Goal: Task Accomplishment & Management: Use online tool/utility

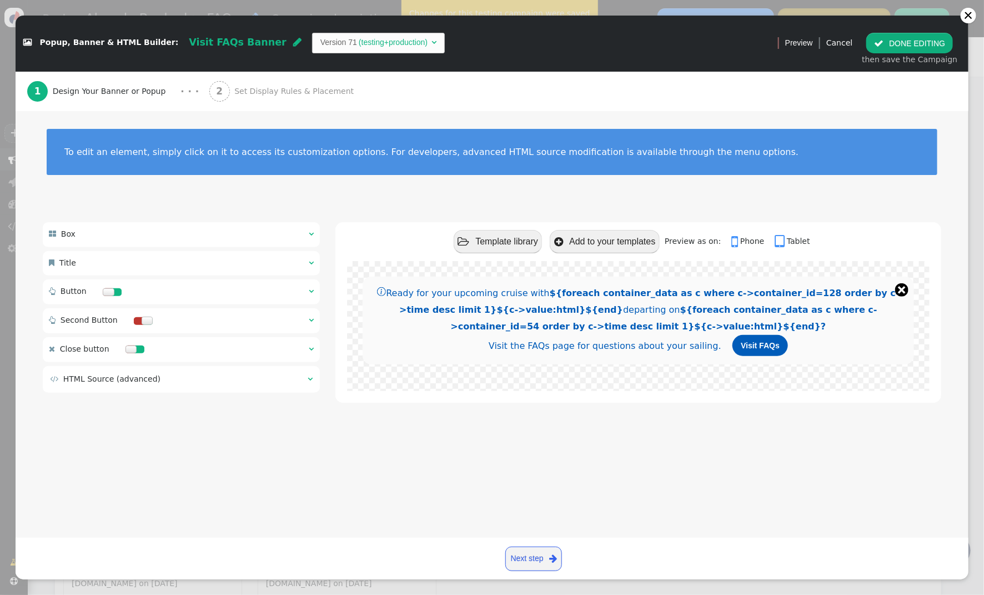
scroll to position [3, 0]
click at [308, 381] on span "" at bounding box center [310, 379] width 5 height 8
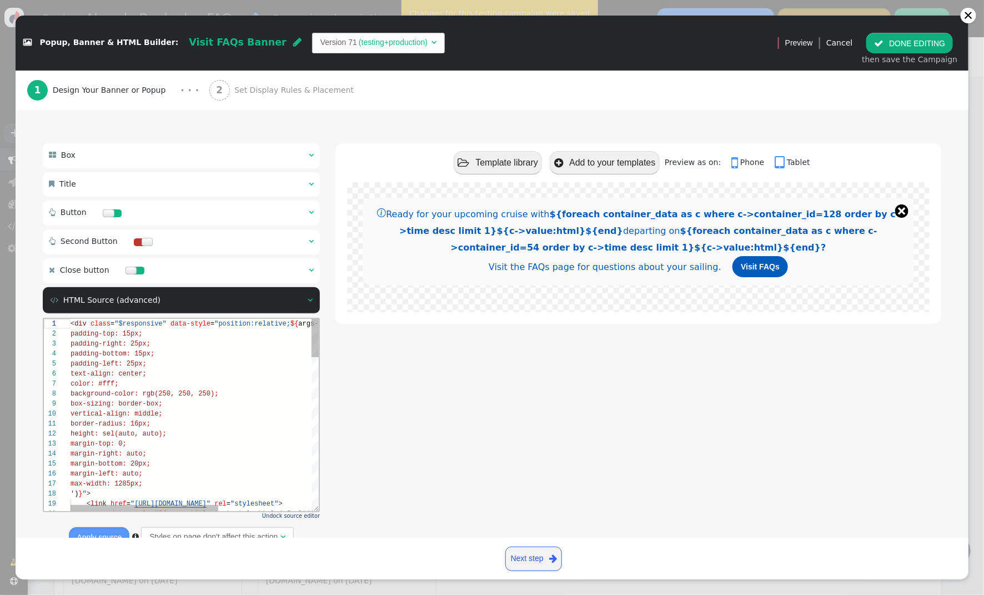
scroll to position [87, 0]
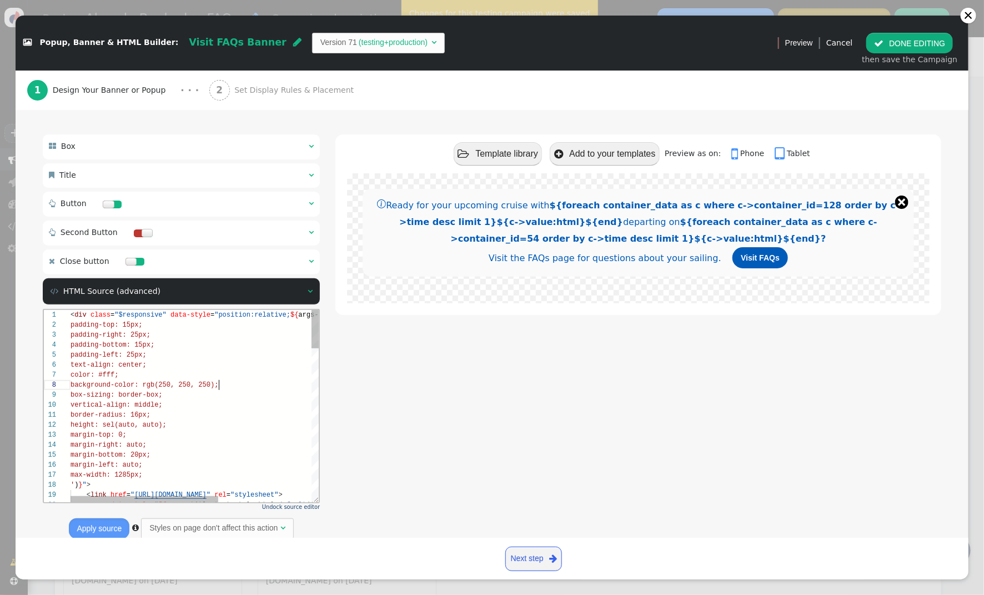
drag, startPoint x: 221, startPoint y: 380, endPoint x: 253, endPoint y: 376, distance: 32.0
click at [221, 380] on div "background-color: rgb(250, 250, 250);" at bounding box center [272, 384] width 405 height 10
type textarea "<div class="$responsive" data-style="position:relative; ${args->style:html:defa…"
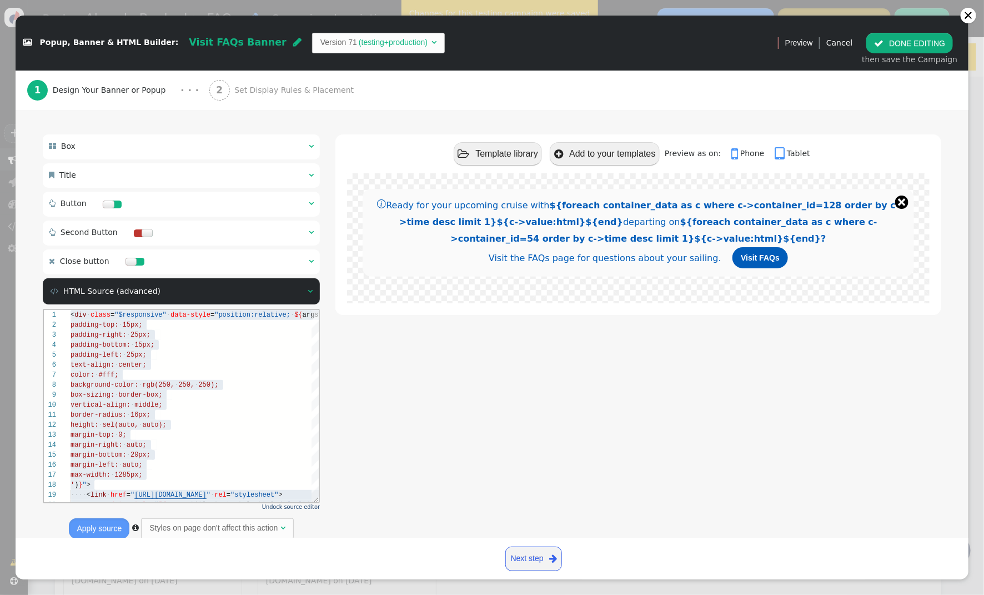
scroll to position [0, 0]
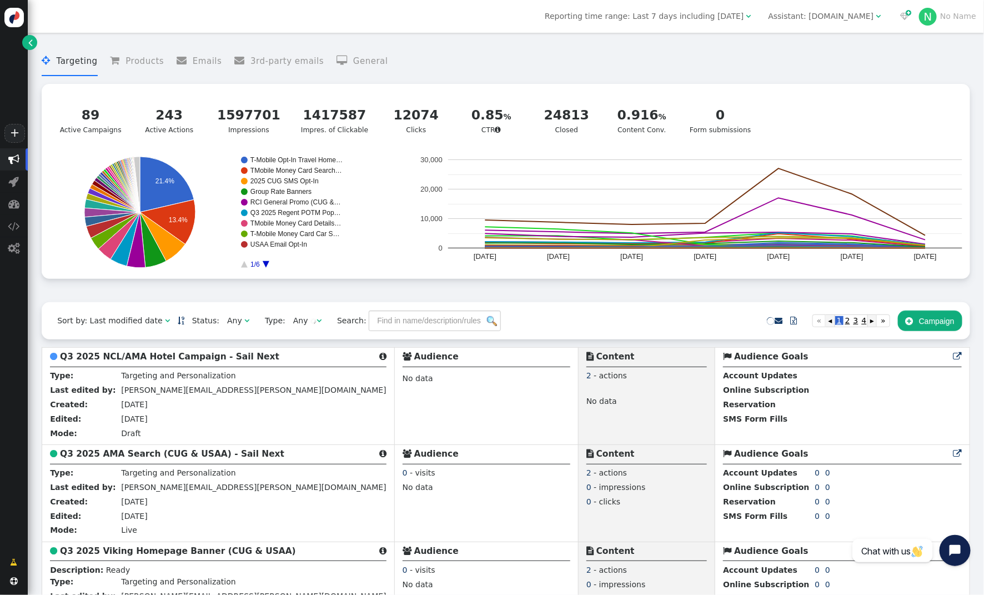
click at [934, 318] on button " Campaign" at bounding box center [930, 320] width 64 height 20
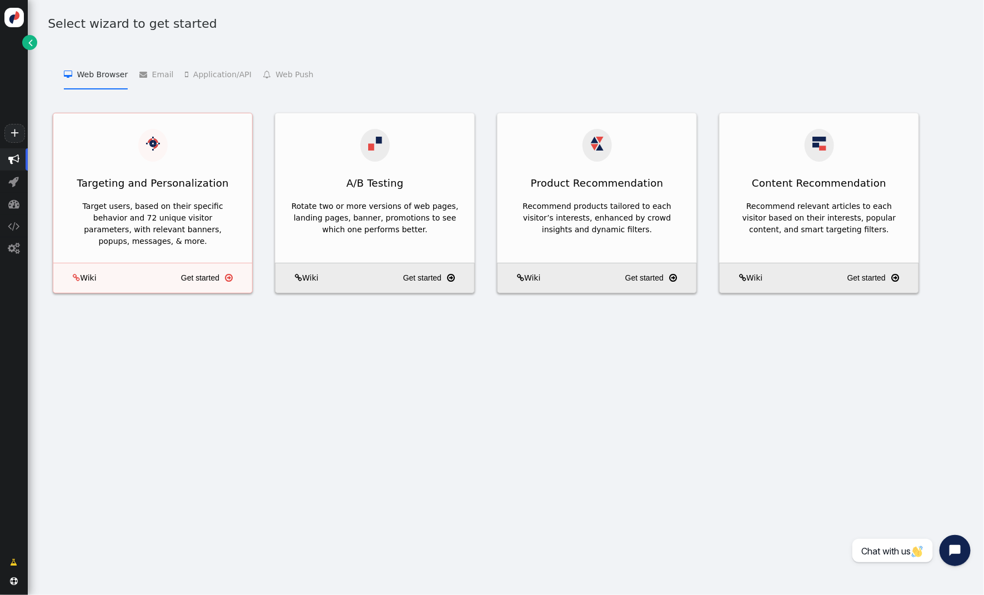
click at [141, 172] on div "Targeting and Personalization" at bounding box center [152, 182] width 199 height 27
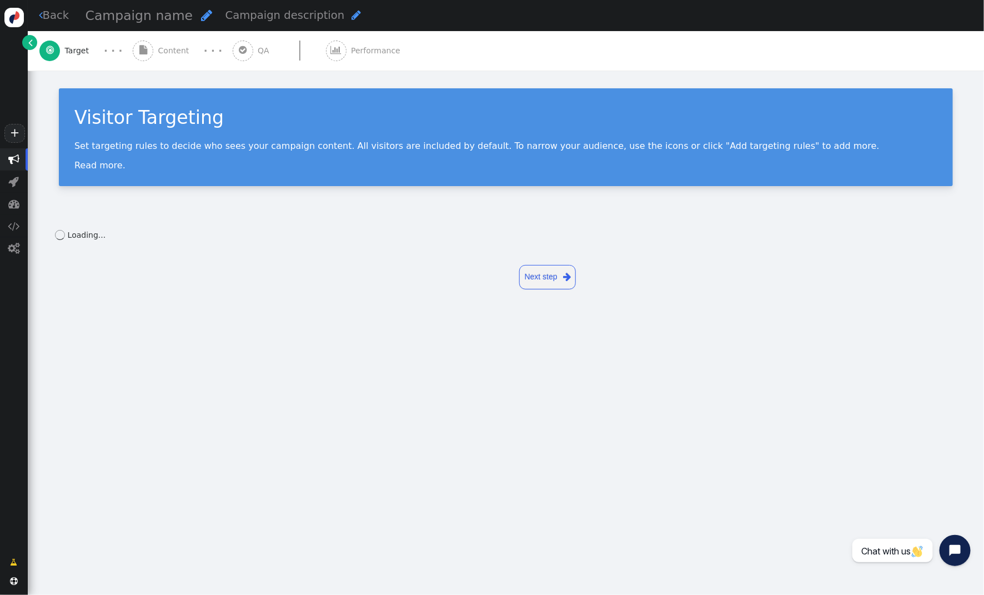
click at [201, 16] on span "" at bounding box center [206, 15] width 11 height 13
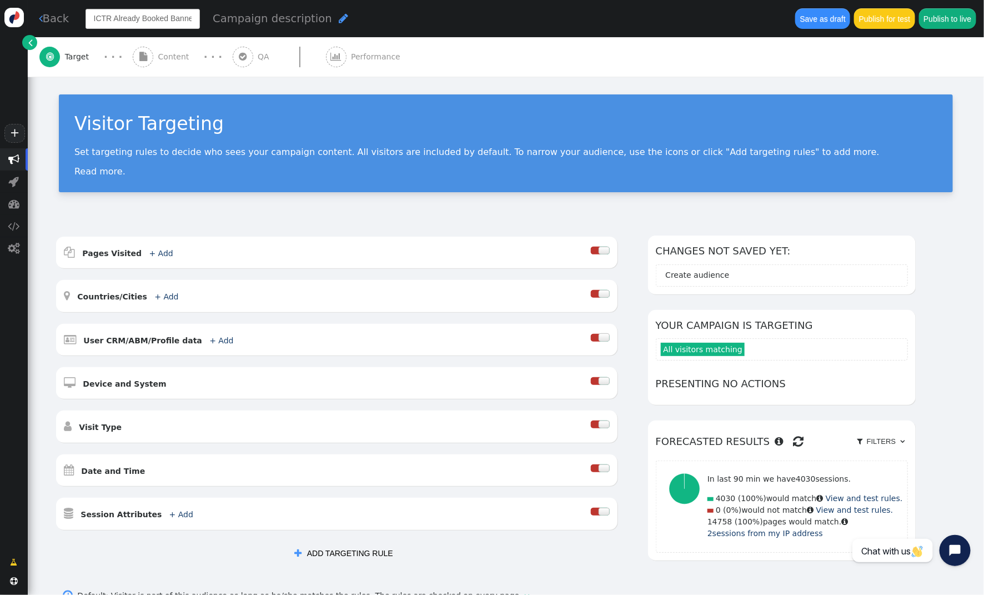
type input "ICTR Already Booked Banner"
click at [153, 251] on link "+ Add" at bounding box center [161, 253] width 24 height 9
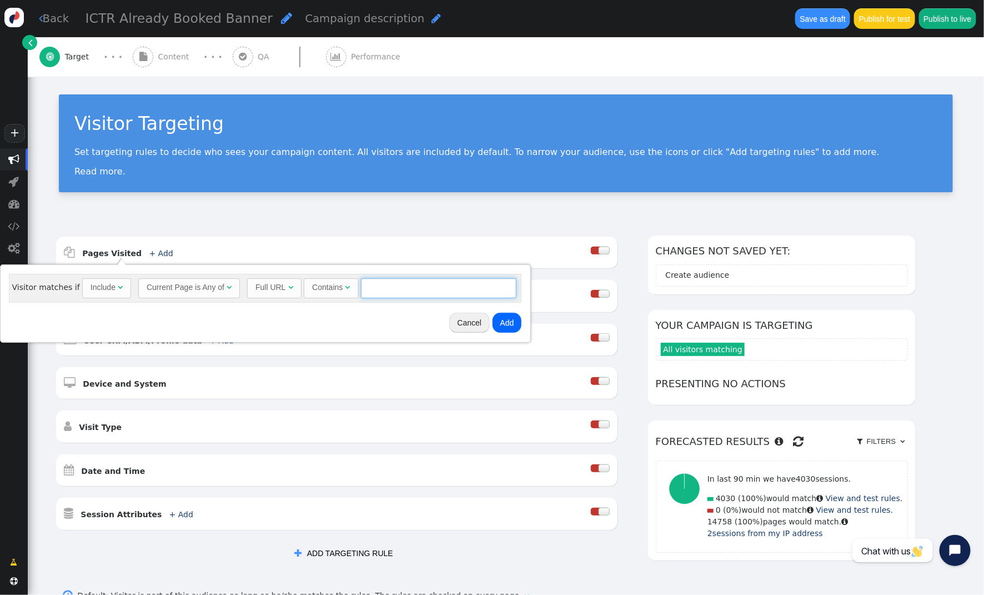
click at [395, 288] on input "text" at bounding box center [438, 288] width 155 height 20
click at [456, 292] on input "[DOMAIN_NAME]" at bounding box center [438, 288] width 155 height 20
type input "[DOMAIN_NAME][URL]"
click at [513, 327] on button "Add" at bounding box center [506, 323] width 29 height 20
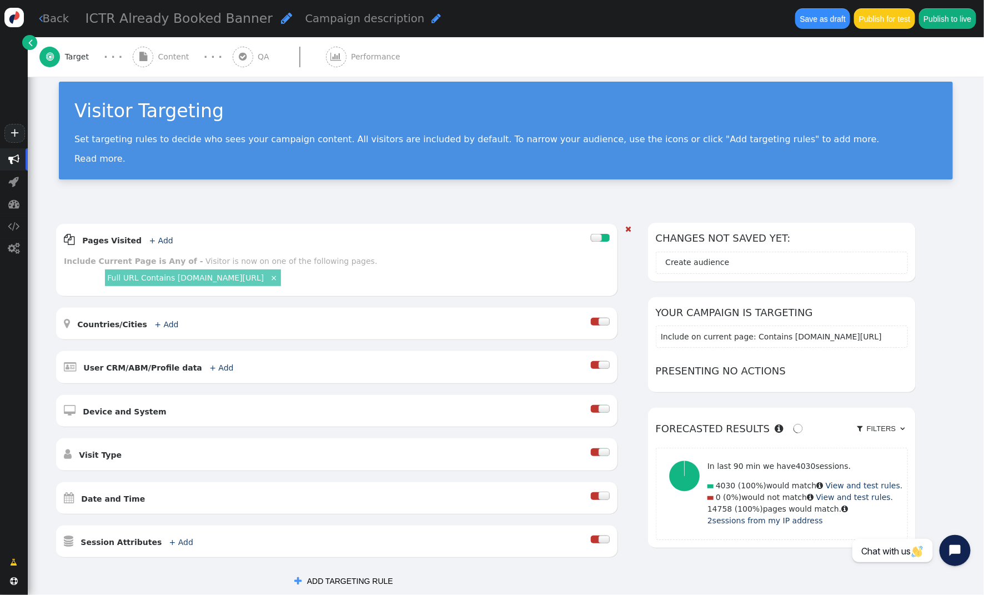
scroll to position [0, 0]
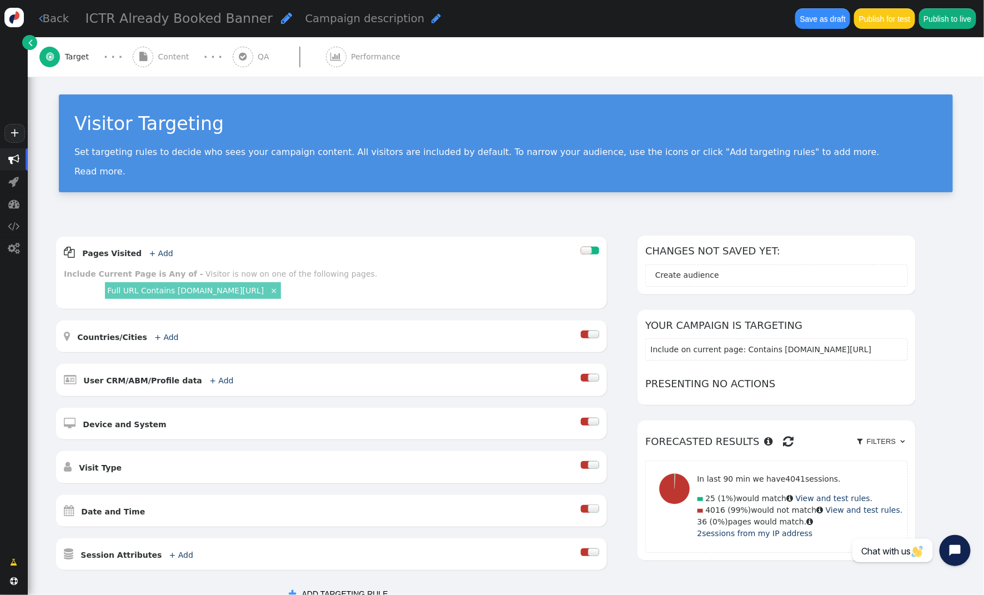
click at [171, 57] on span "Content" at bounding box center [176, 57] width 36 height 12
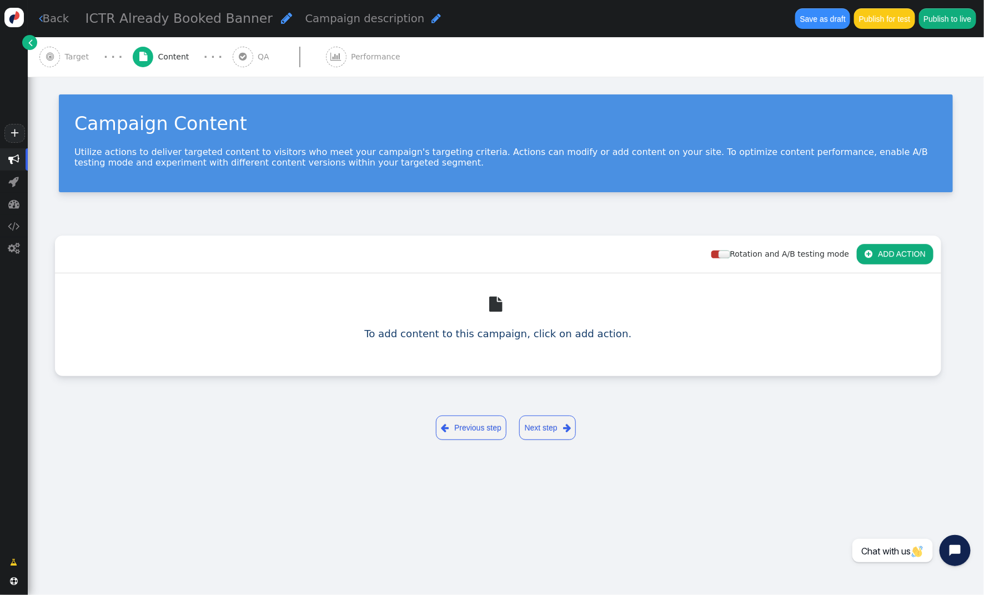
click at [884, 249] on button " ADD ACTION" at bounding box center [895, 254] width 77 height 20
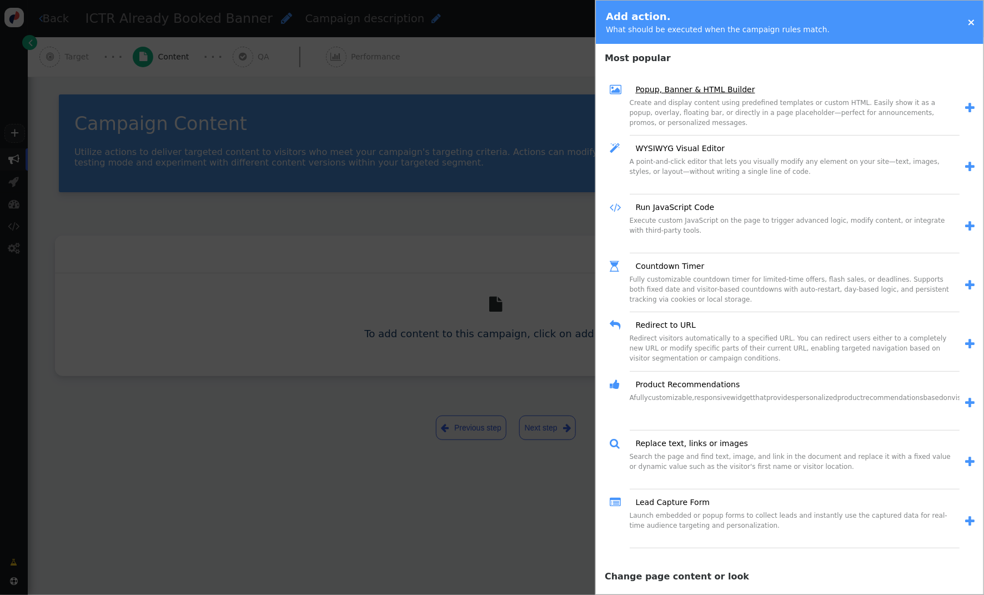
click at [667, 93] on link "Popup, Banner & HTML Builder" at bounding box center [690, 90] width 127 height 12
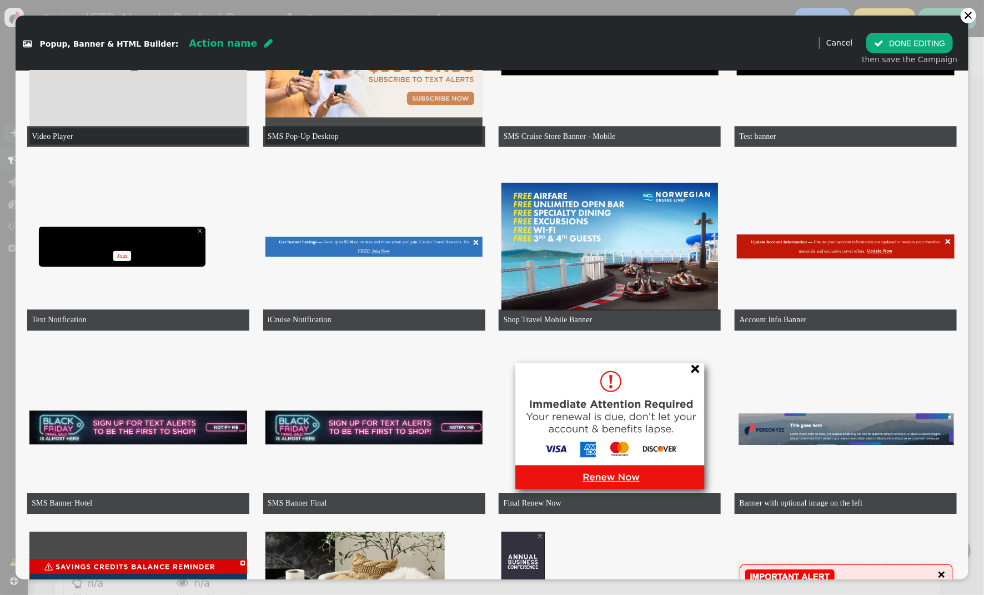
scroll to position [1439, 0]
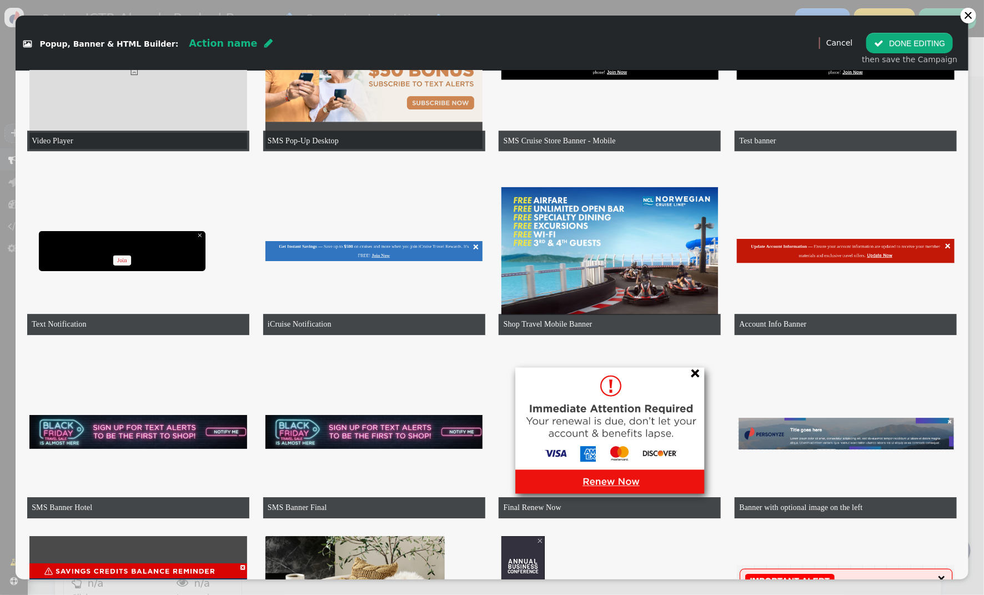
click at [0, 0] on td "iCruise Notification" at bounding box center [0, 0] width 0 height 0
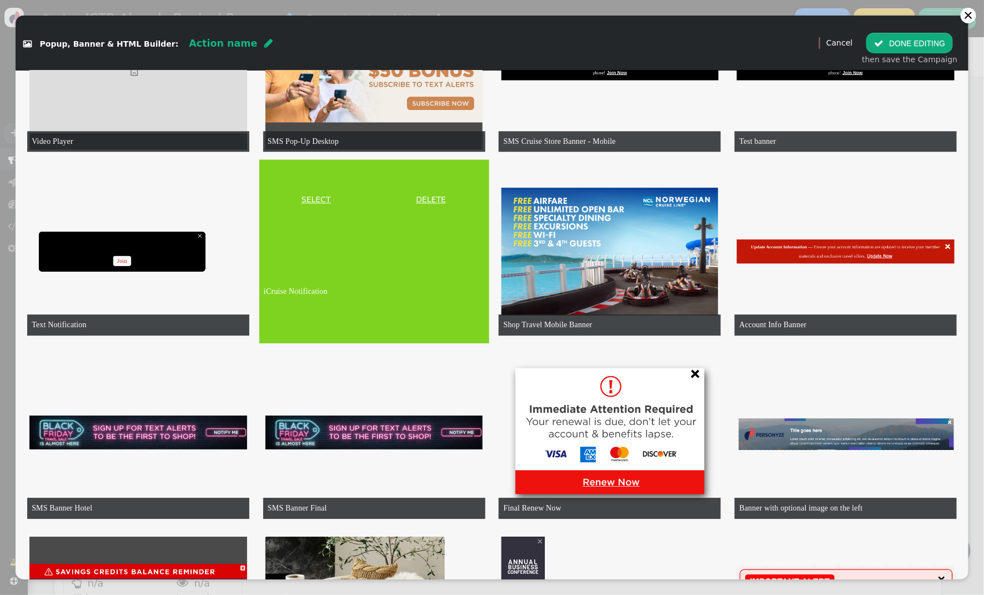
scroll to position [1435, 0]
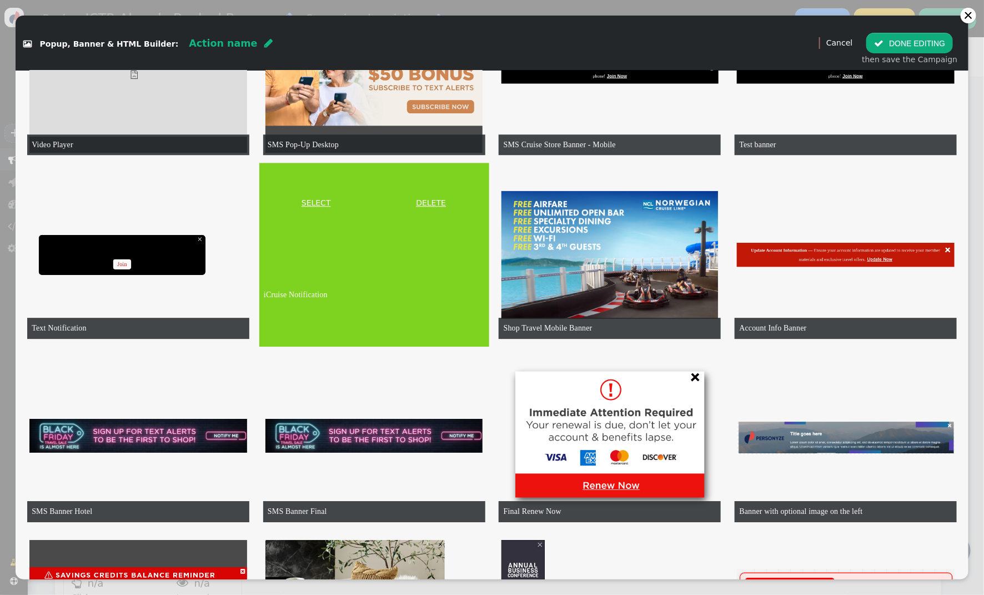
click at [321, 199] on link "SELECT" at bounding box center [315, 203] width 109 height 12
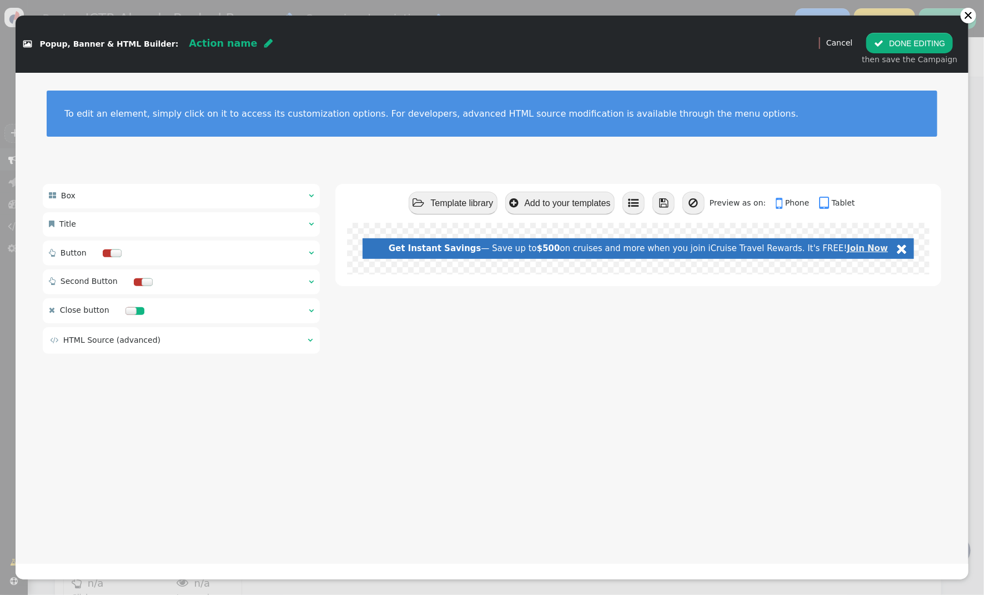
scroll to position [0, 0]
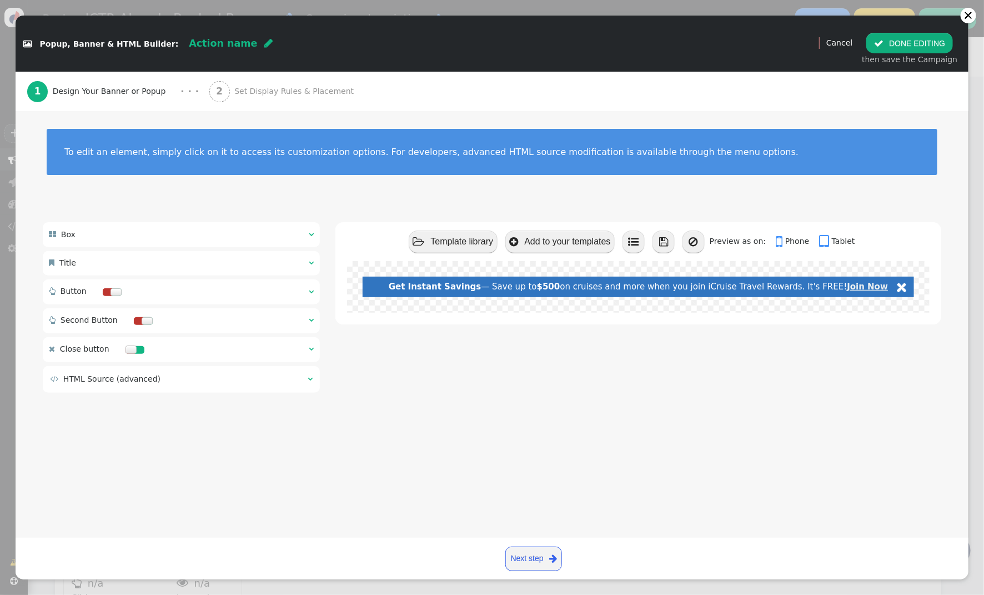
click at [313, 379] on span "" at bounding box center [310, 379] width 5 height 8
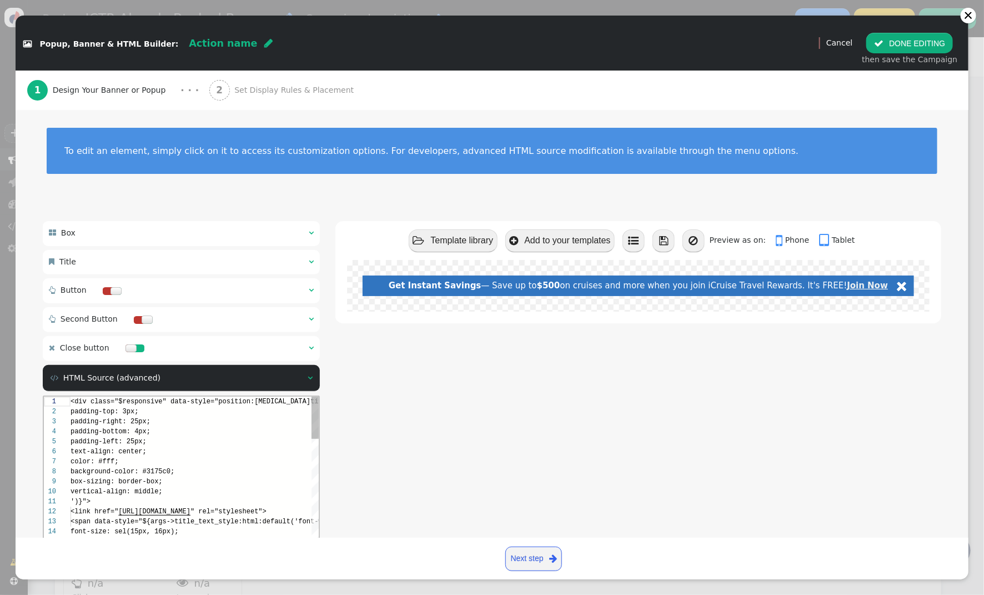
scroll to position [100, 0]
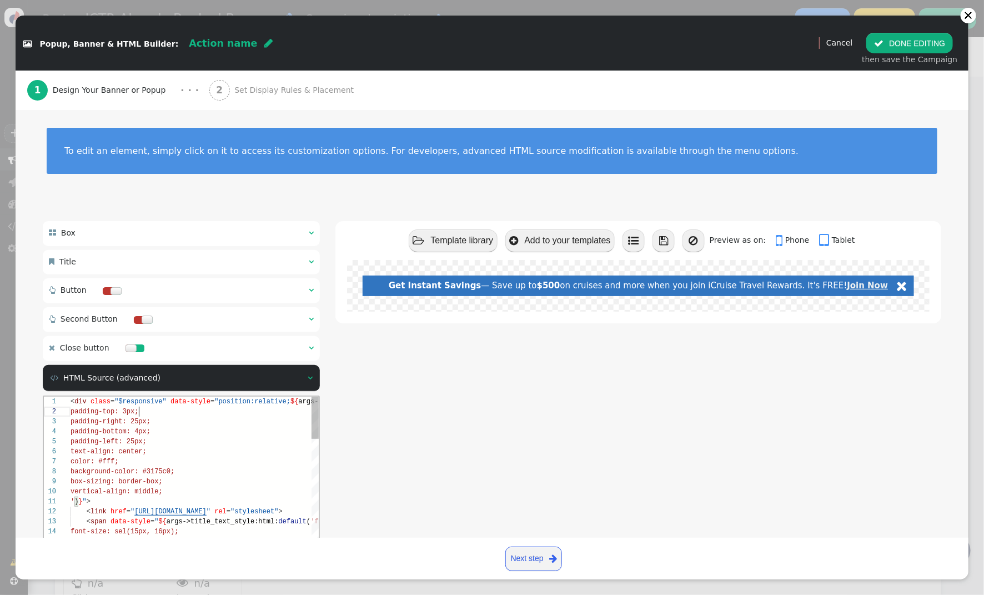
drag, startPoint x: 200, startPoint y: 410, endPoint x: 281, endPoint y: 429, distance: 83.2
click at [202, 410] on div "padding-top: 3px;" at bounding box center [272, 411] width 405 height 10
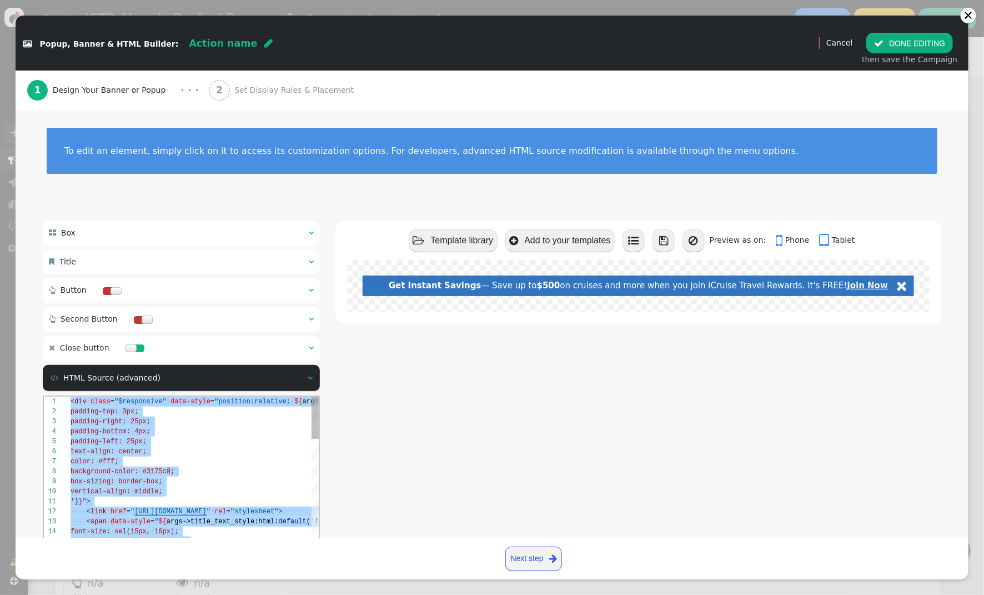
paste textarea "Editor content;Press Alt+F1 for Accessibility Options."
type textarea "${menu args->button_2_style name='Style', type='css', param='with_responsive=1'…"
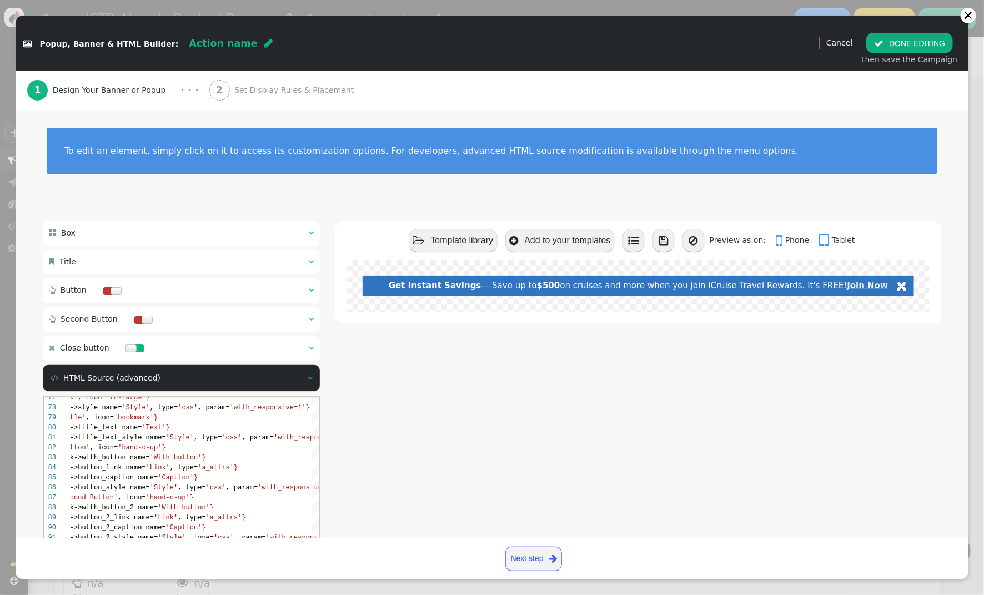
scroll to position [118, 0]
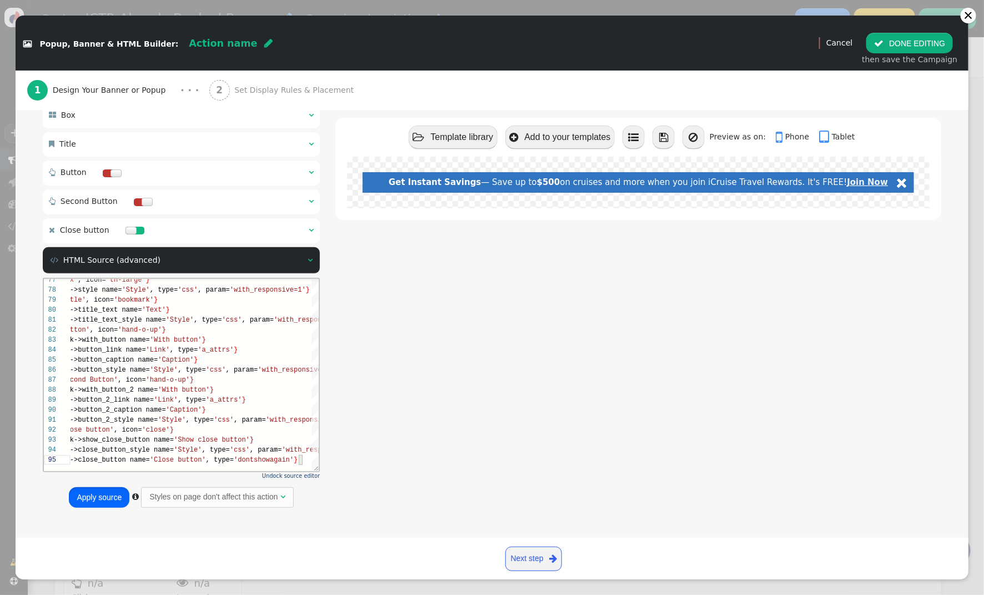
drag, startPoint x: 90, startPoint y: 499, endPoint x: 139, endPoint y: 58, distance: 443.4
click at [90, 499] on button "Apply source" at bounding box center [99, 497] width 61 height 20
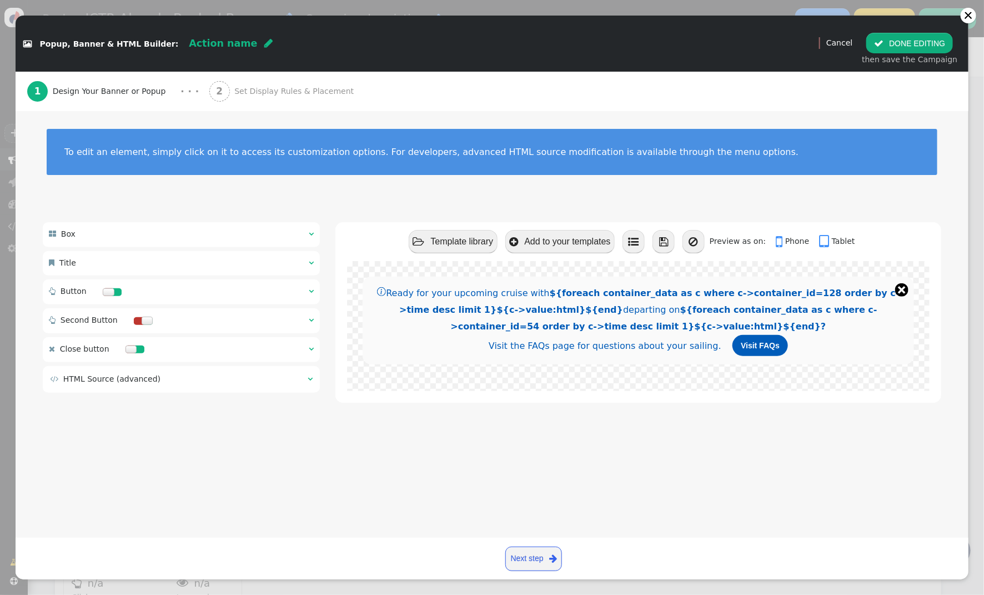
click at [308, 378] on span "" at bounding box center [310, 379] width 5 height 8
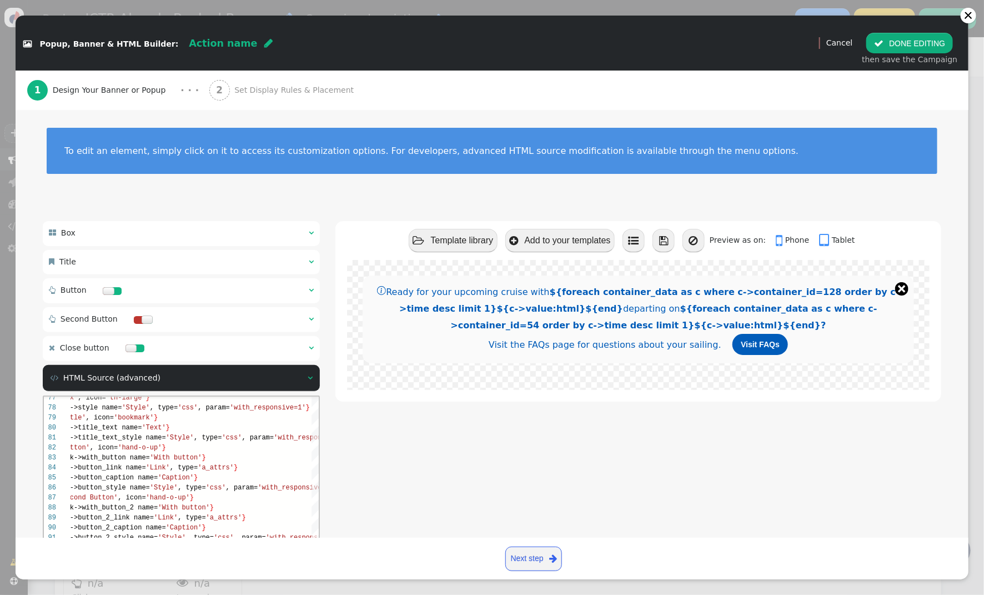
scroll to position [118, 0]
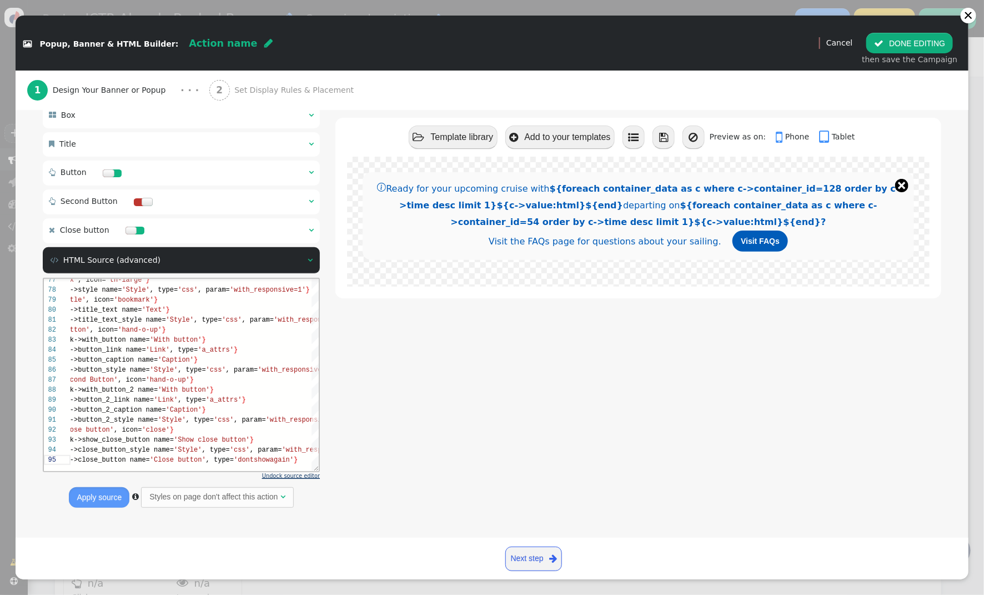
click at [302, 475] on span "Undock source editor" at bounding box center [291, 475] width 58 height 6
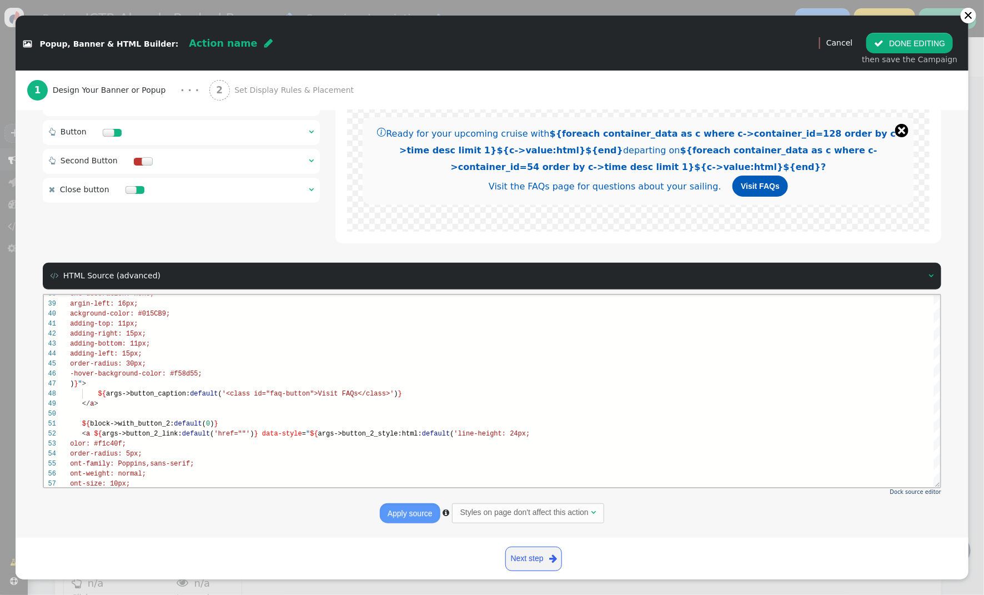
scroll to position [111, 0]
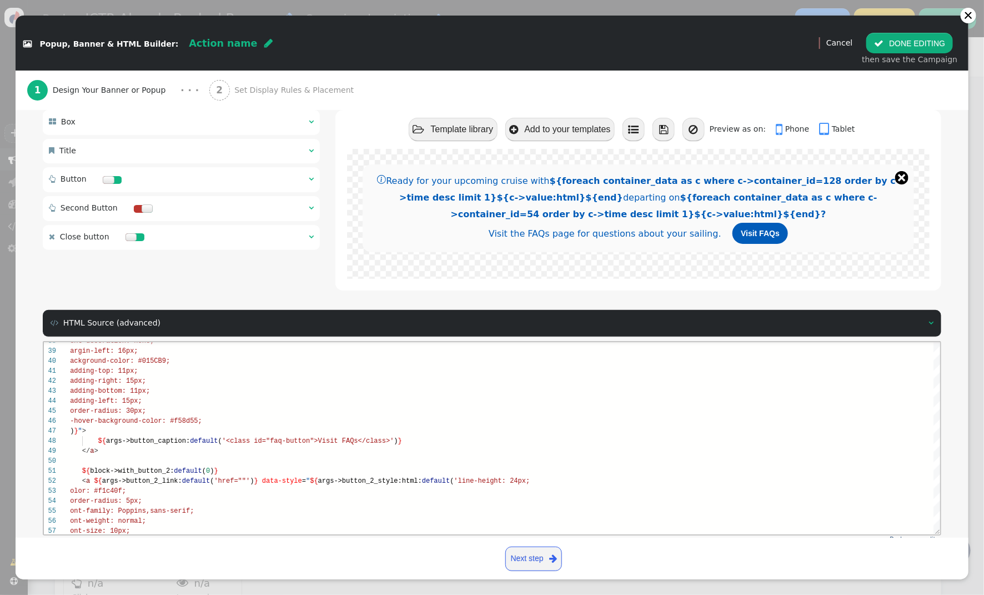
click at [309, 180] on span "" at bounding box center [311, 179] width 5 height 8
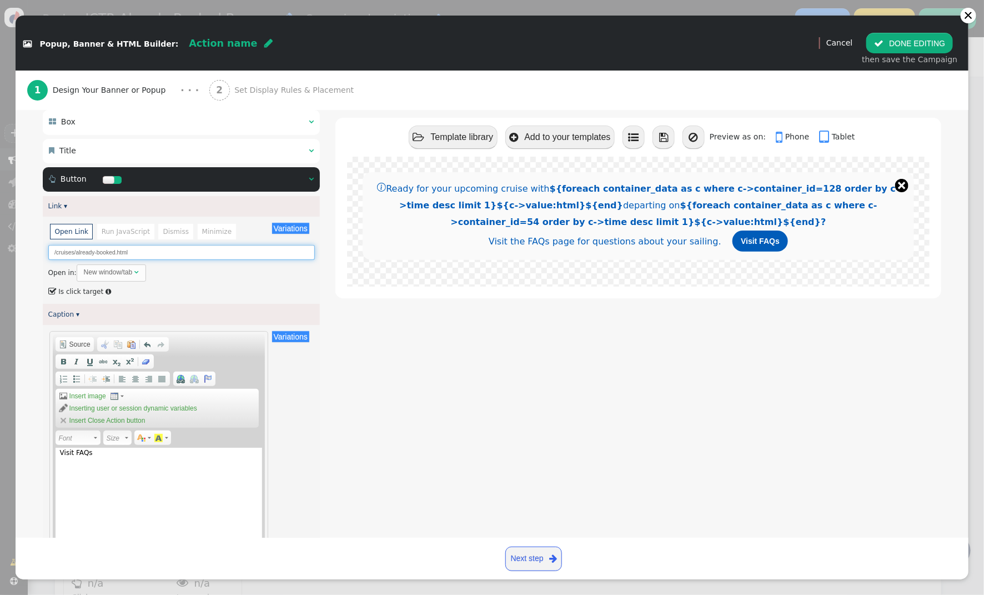
scroll to position [110, 0]
drag, startPoint x: 164, startPoint y: 255, endPoint x: -25, endPoint y: 242, distance: 189.2
click at [0, 242] on html "+  Campaigns  Realtime Visitors  Dashboard  Tracker Settings  Settings  …" at bounding box center [492, 297] width 984 height 595
paste input "already-booked/faqs-portal/"
type input "/already-booked/faqs-portal/"
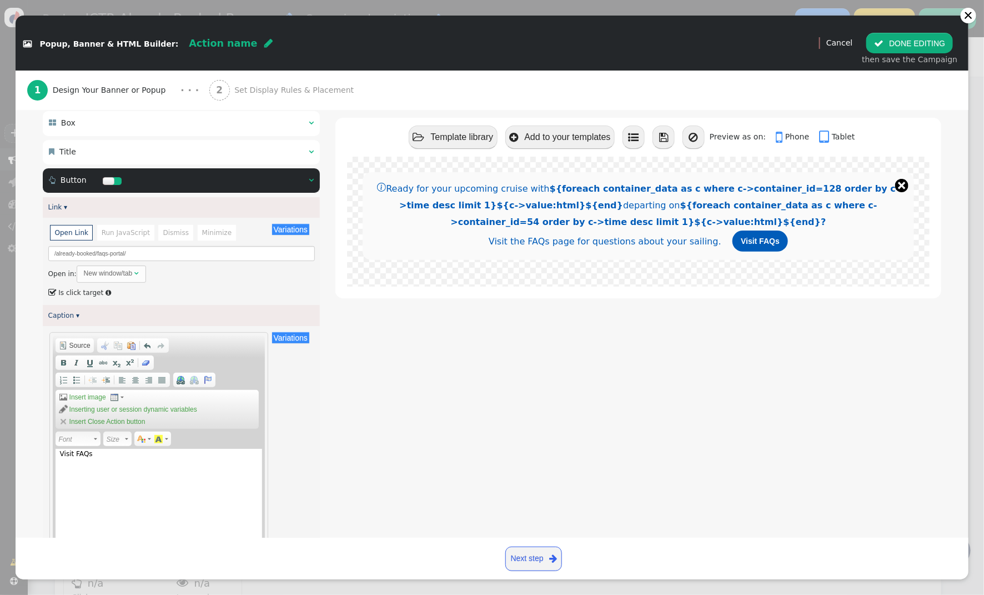
click at [394, 340] on div " Template library  Add to your templates    Preview as on:  Phone  Table…" at bounding box center [638, 559] width 606 height 897
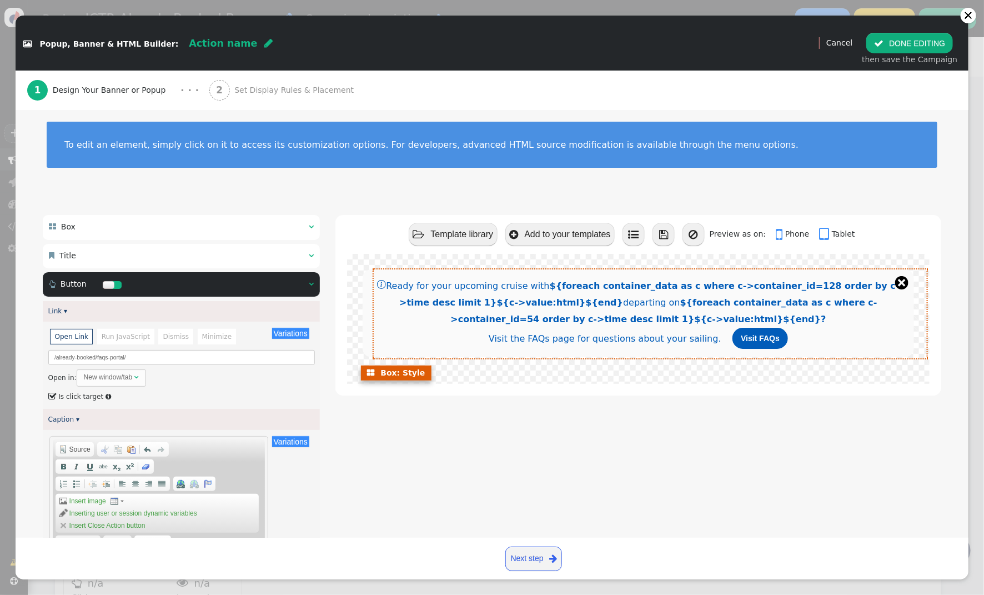
scroll to position [7, 0]
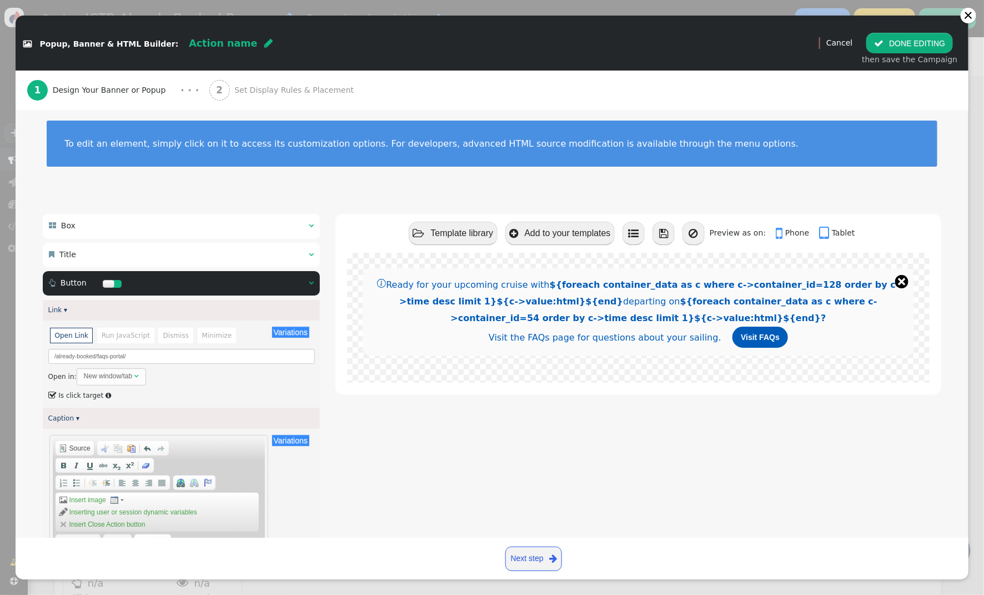
click at [288, 86] on span "Set Display Rules & Placement" at bounding box center [296, 90] width 124 height 12
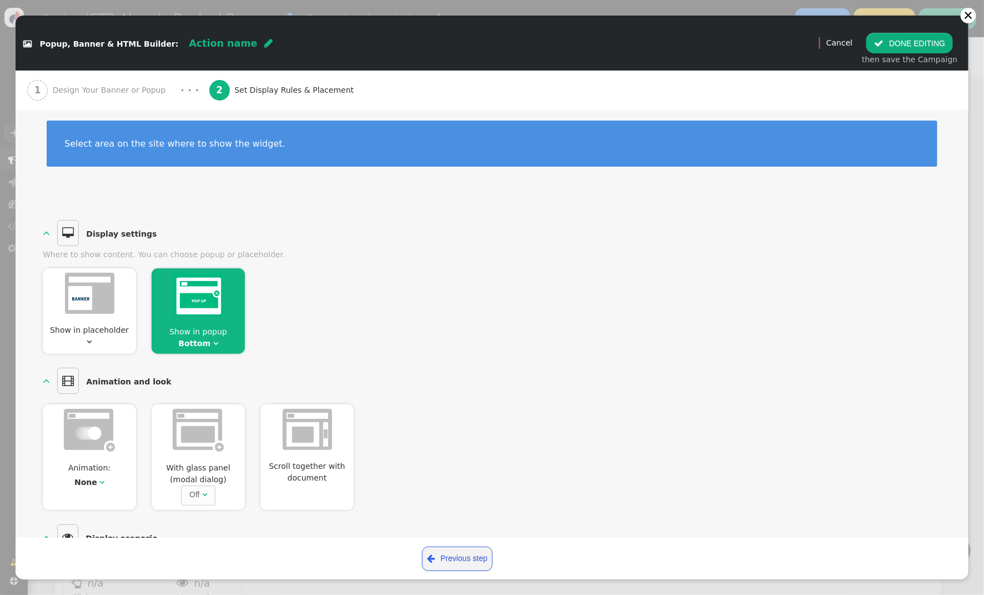
click at [201, 44] on span "Action name" at bounding box center [223, 43] width 68 height 11
type input "Already Booked Banner"
click at [98, 303] on img at bounding box center [89, 293] width 49 height 41
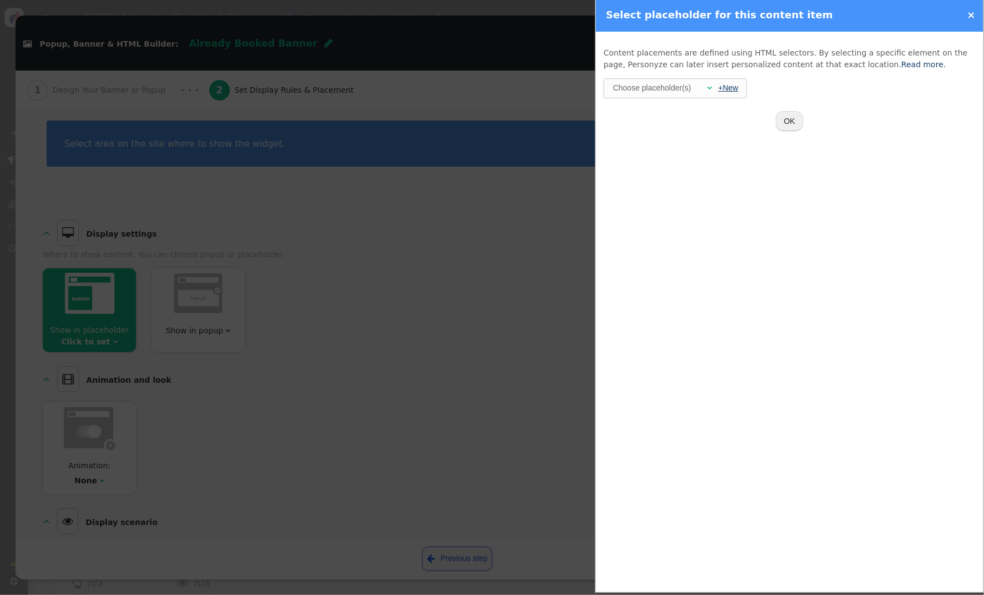
click at [723, 84] on link "+New" at bounding box center [728, 87] width 20 height 9
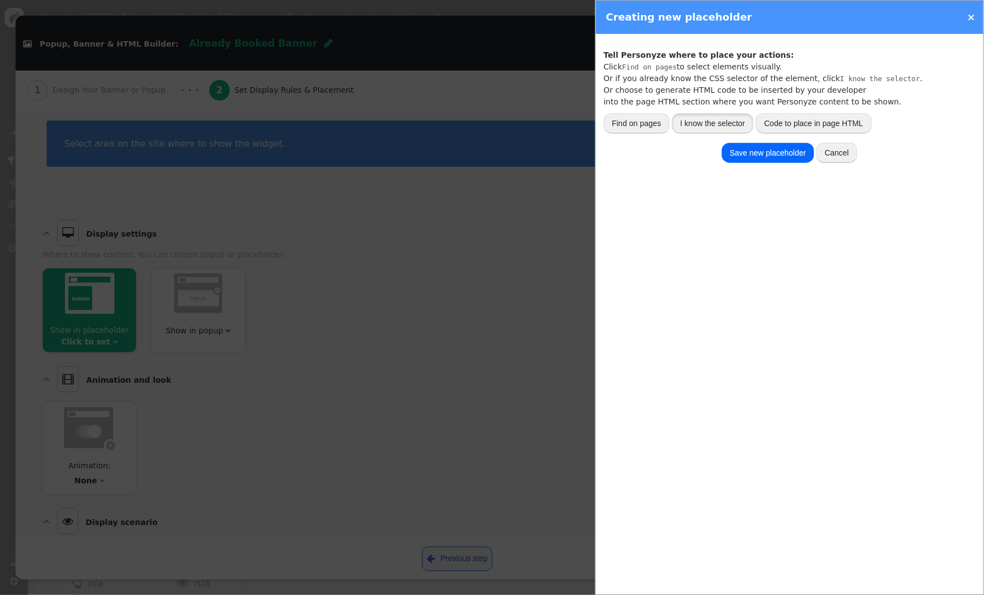
click at [723, 119] on button "I know the selector" at bounding box center [713, 123] width 82 height 20
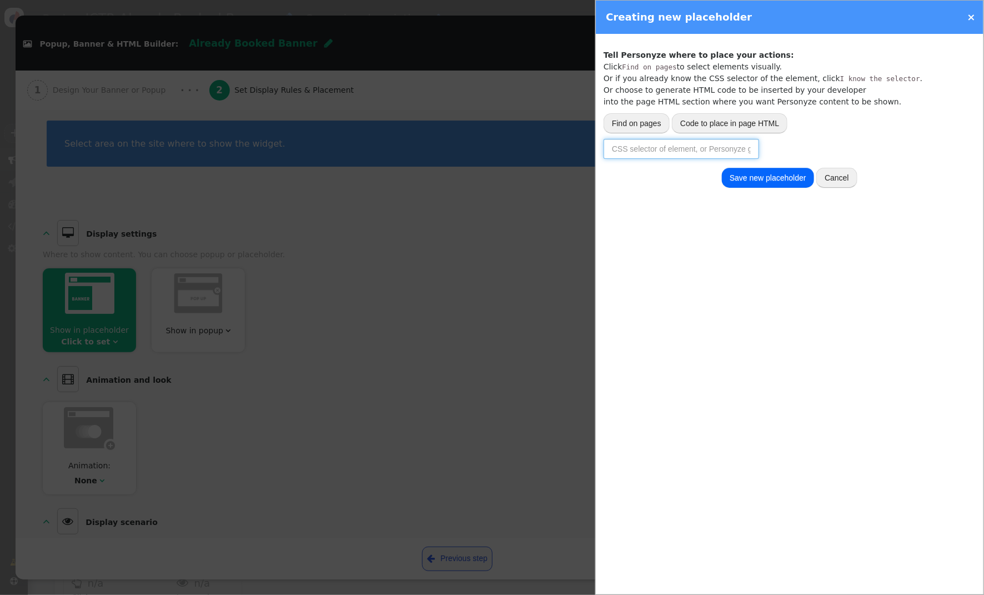
click at [656, 149] on input "text" at bounding box center [680, 149] width 155 height 20
paste input "row search-widget__member-info member-info bg-white"
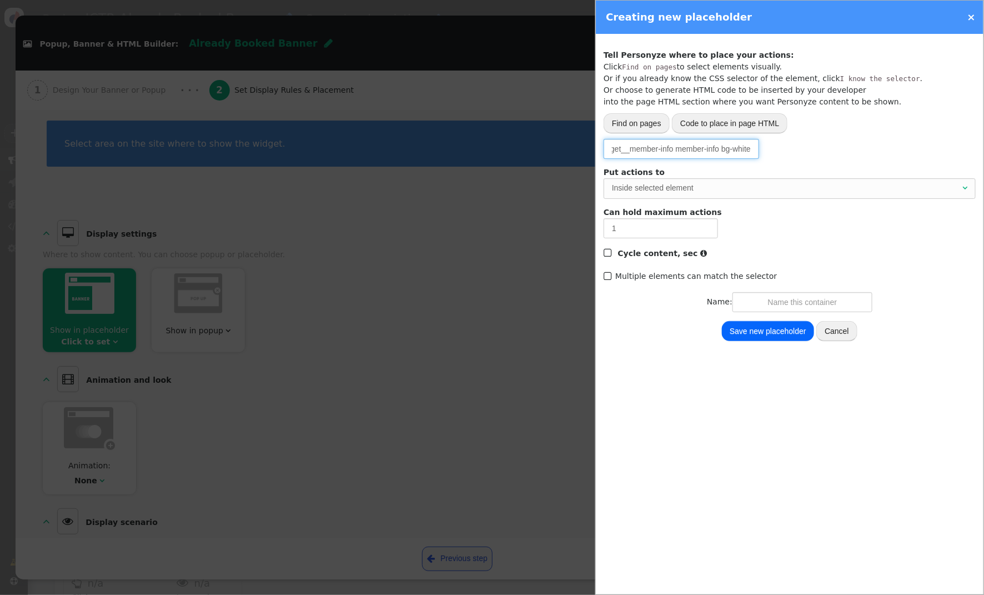
drag, startPoint x: 678, startPoint y: 150, endPoint x: 691, endPoint y: 145, distance: 14.0
click at [678, 149] on input "row search-widget__member-info member-info bg-white" at bounding box center [680, 149] width 155 height 20
click at [712, 186] on div "Inside selected element" at bounding box center [786, 188] width 348 height 12
type input ".row.search-widget__member-info.member-info.bg-white"
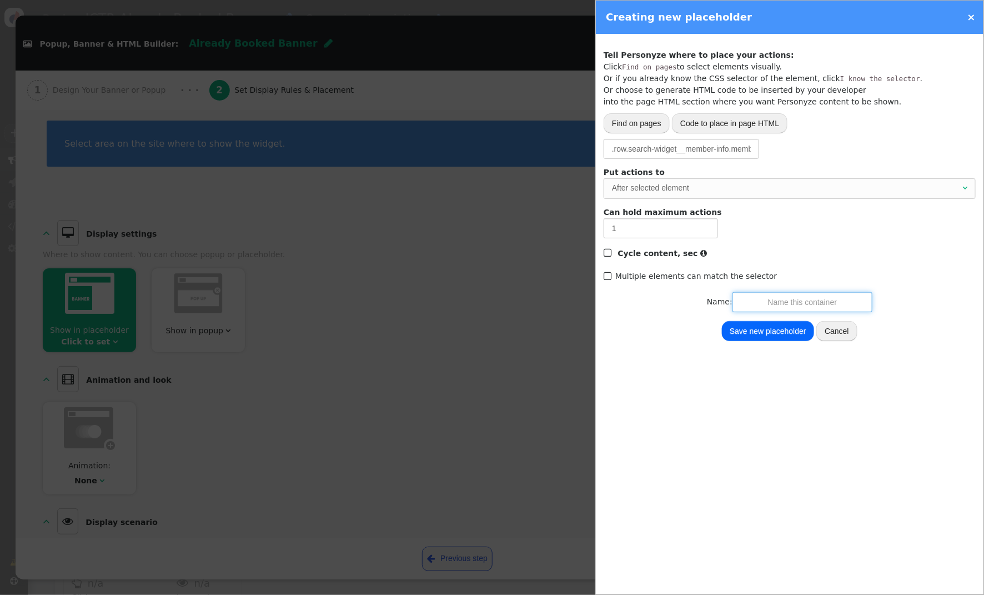
click at [769, 295] on input "text" at bounding box center [802, 302] width 140 height 20
type input "ICTR Bottom of Search Widget"
click at [765, 340] on div "Save new placeholder Cancel" at bounding box center [789, 331] width 372 height 22
click at [772, 339] on button "Save new placeholder" at bounding box center [768, 331] width 92 height 20
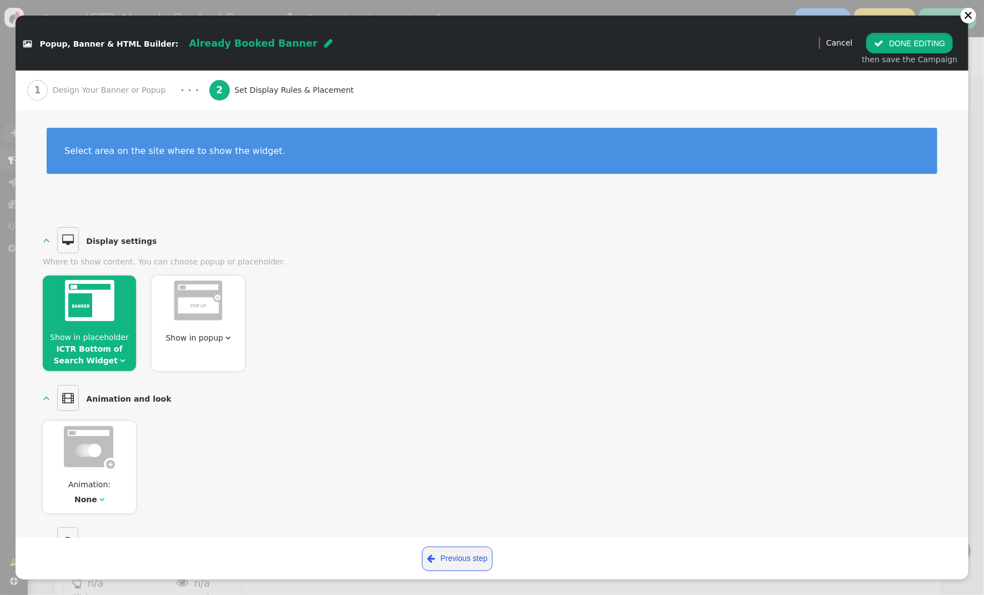
click at [879, 46] on span "" at bounding box center [878, 43] width 9 height 9
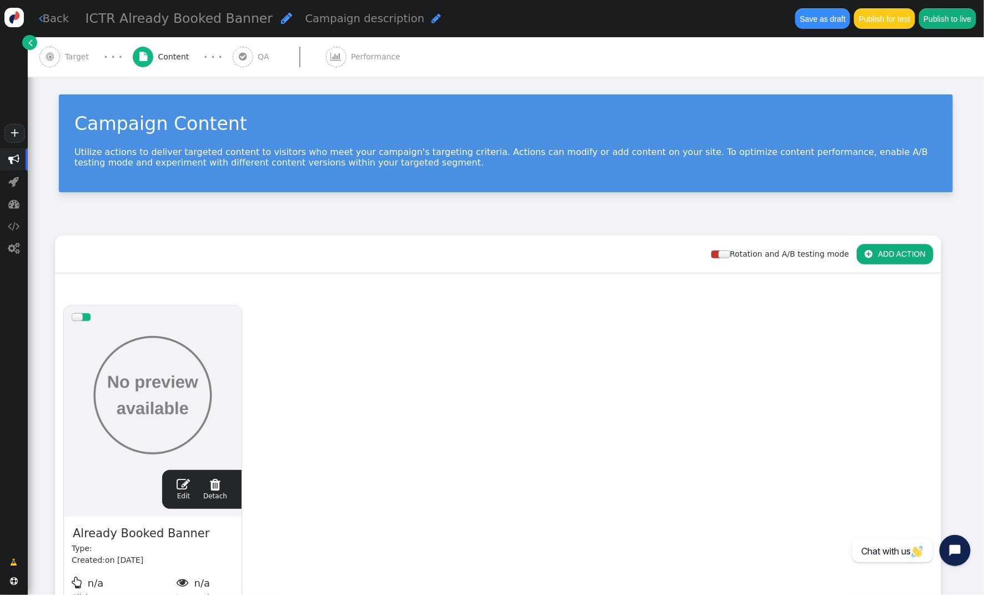
click at [78, 58] on span "Target" at bounding box center [79, 57] width 29 height 12
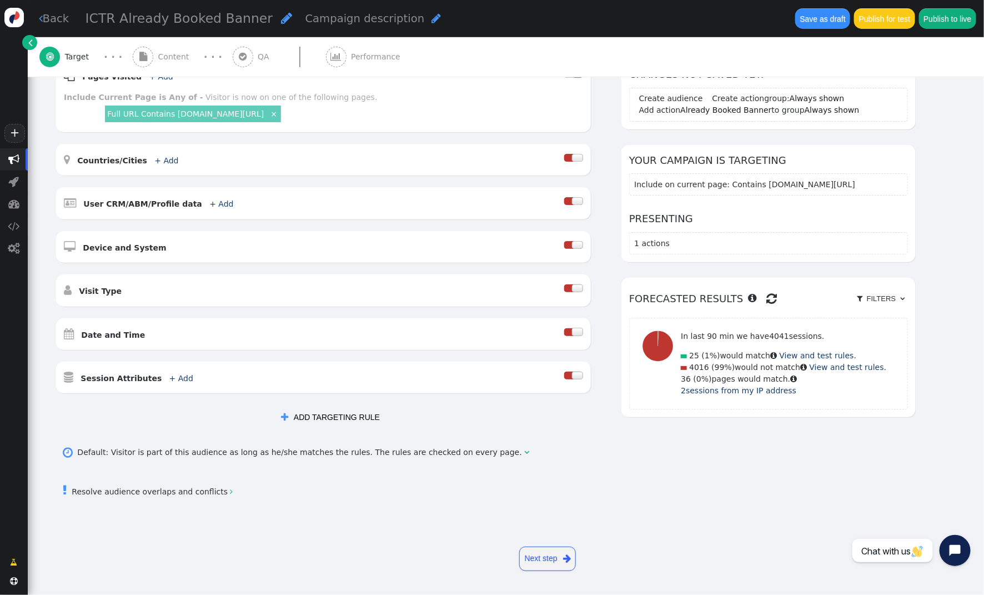
scroll to position [176, 0]
click at [572, 376] on div at bounding box center [577, 376] width 11 height 8
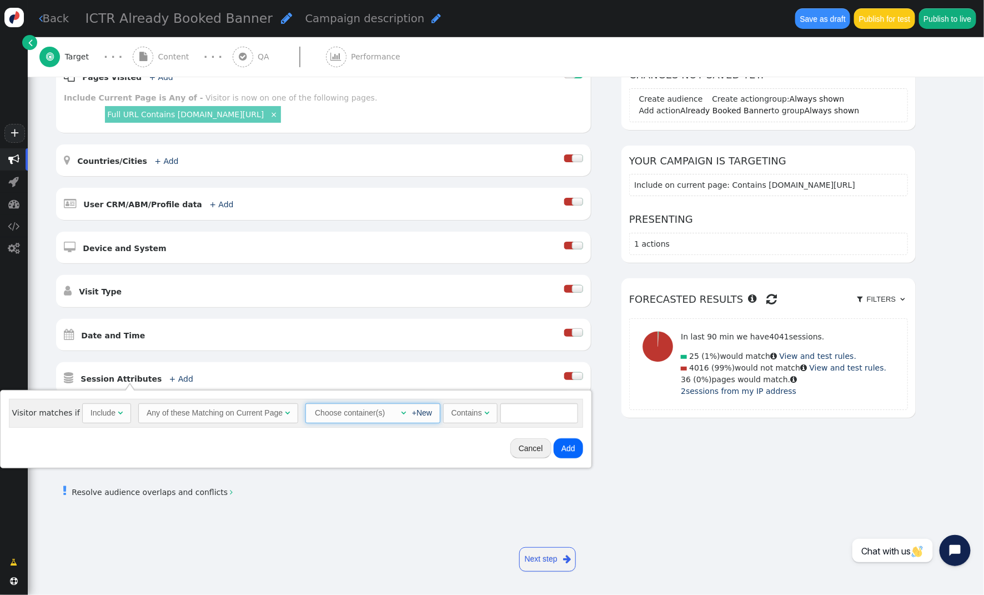
click at [389, 414] on div at bounding box center [391, 413] width 6 height 12
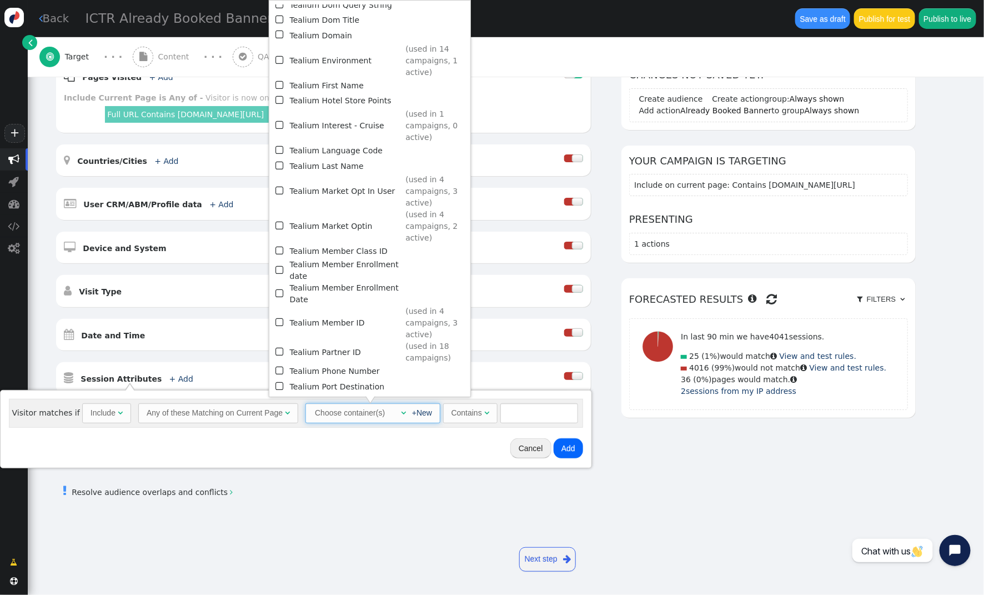
scroll to position [923, 0]
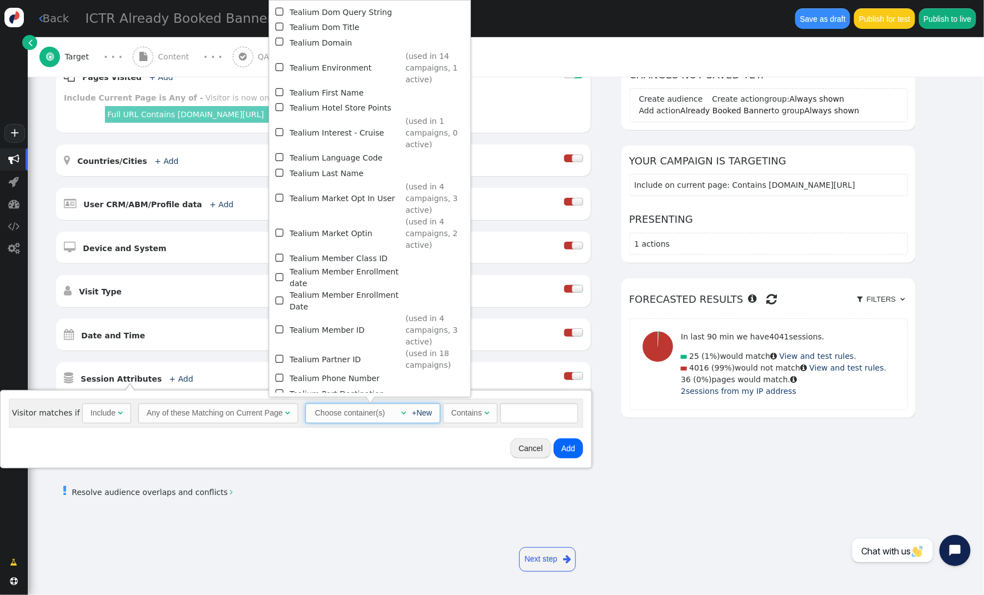
click at [281, 60] on span "" at bounding box center [280, 67] width 10 height 15
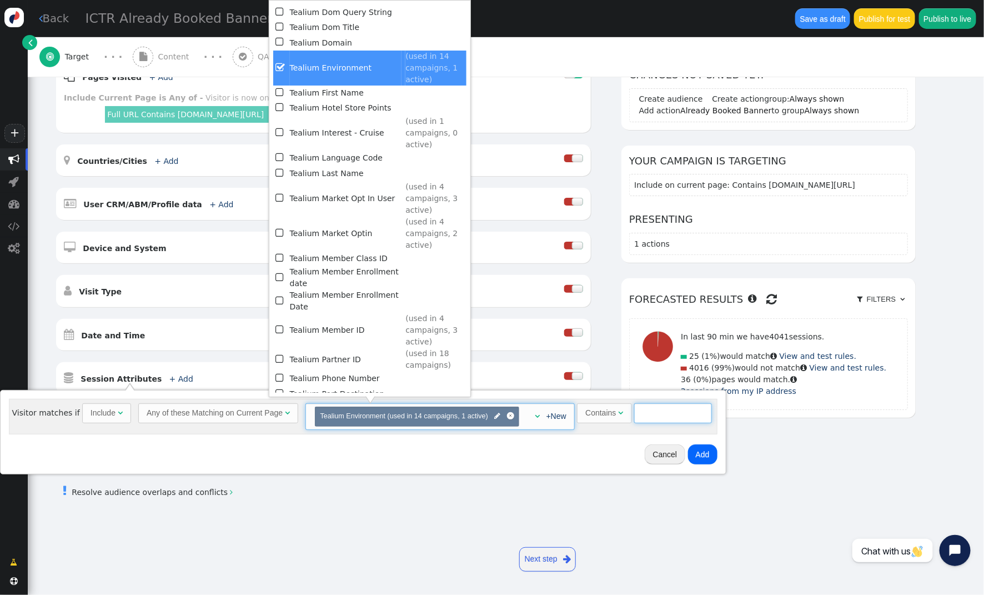
click at [640, 414] on input "text" at bounding box center [673, 413] width 78 height 20
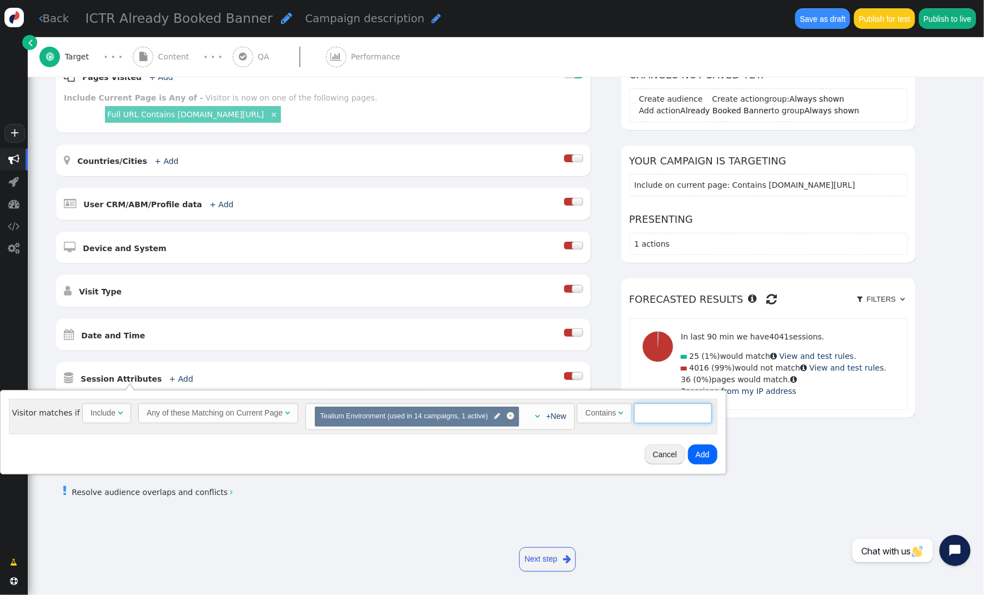
click at [674, 414] on input "text" at bounding box center [673, 413] width 78 height 20
type input "qa"
click at [702, 453] on button "Add" at bounding box center [702, 454] width 29 height 20
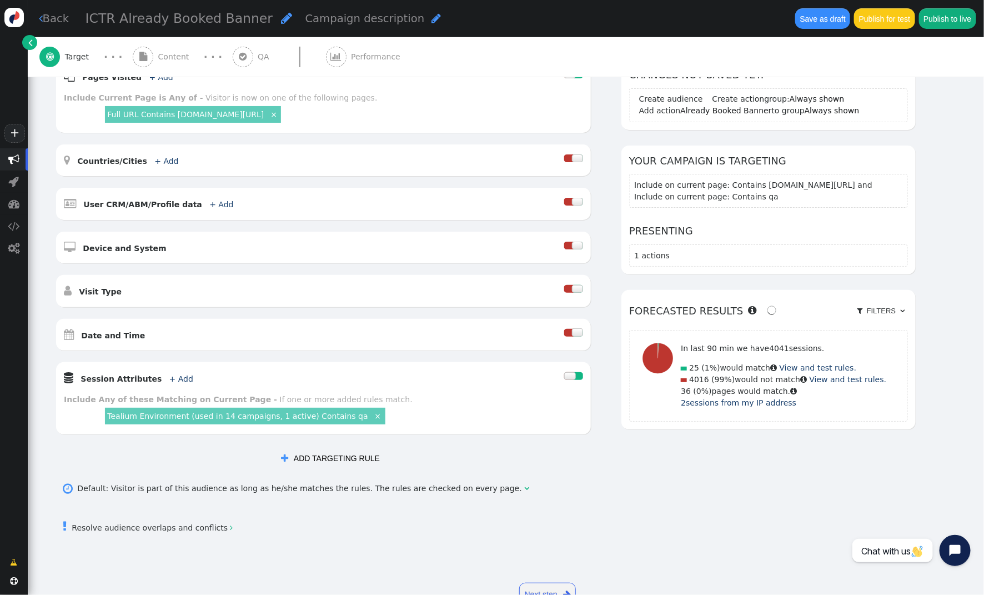
scroll to position [0, 0]
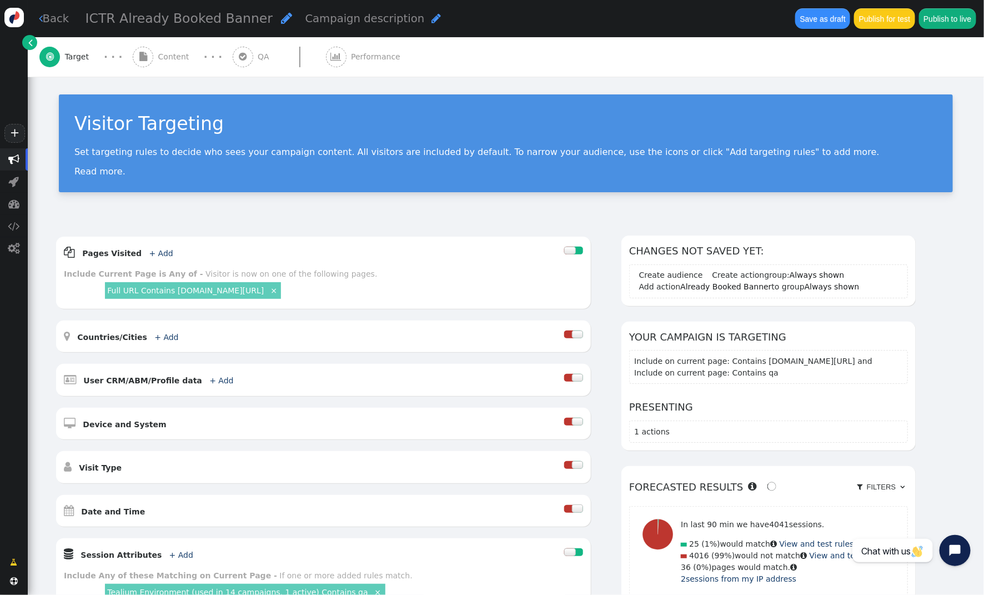
click at [798, 24] on button "Save as draft" at bounding box center [822, 18] width 55 height 20
